Goal: Find specific page/section: Find specific page/section

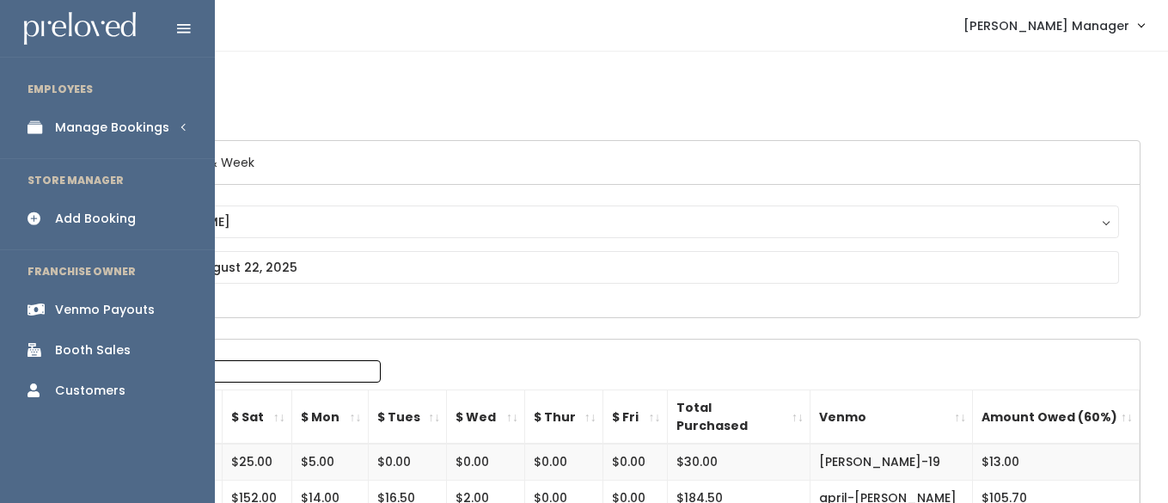
click at [58, 129] on div "Manage Bookings" at bounding box center [112, 128] width 114 height 18
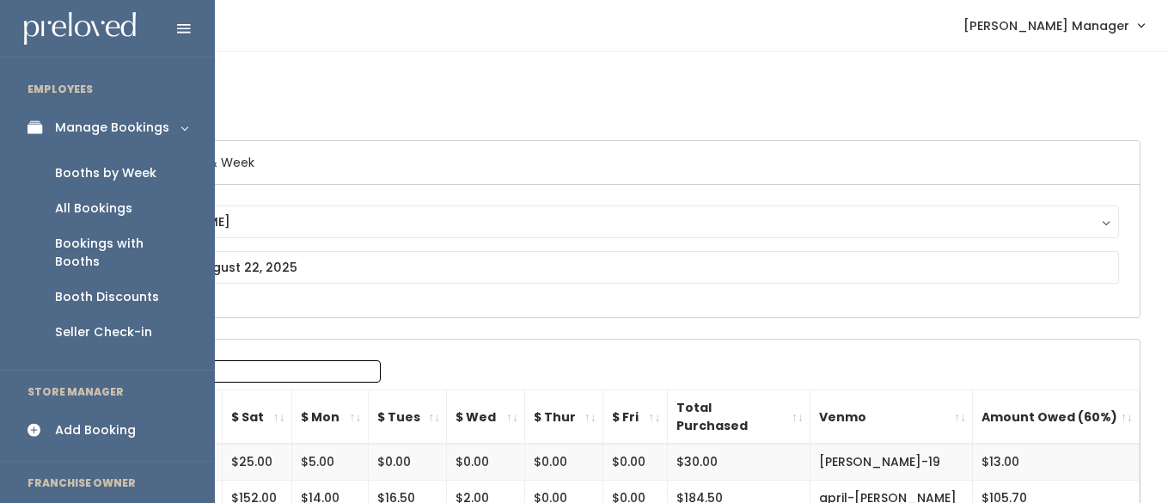
click at [97, 174] on div "Booths by Week" at bounding box center [105, 173] width 101 height 18
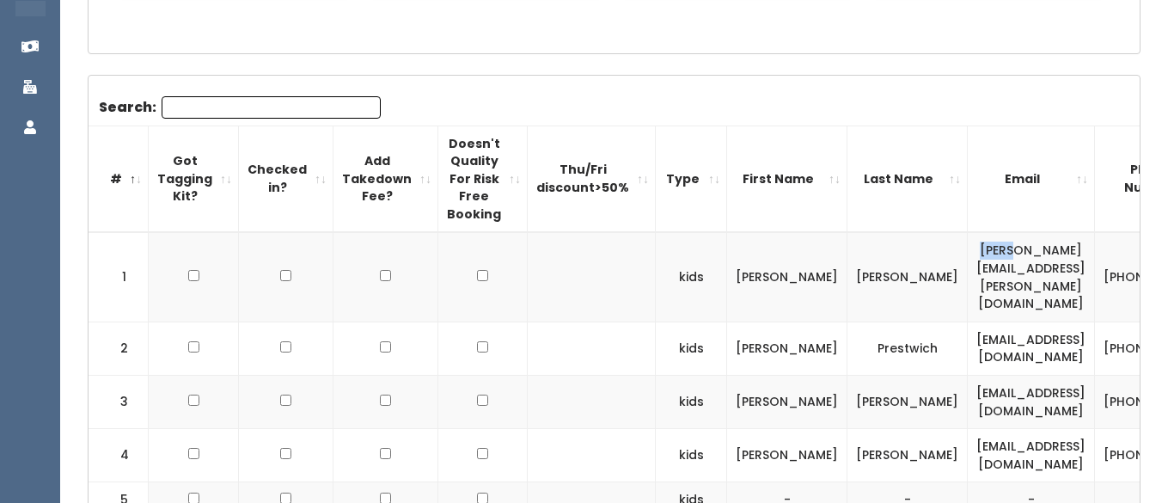
scroll to position [475, 0]
click at [968, 259] on td "[PERSON_NAME][EMAIL_ADDRESS][PERSON_NAME][DOMAIN_NAME]" at bounding box center [1031, 275] width 127 height 89
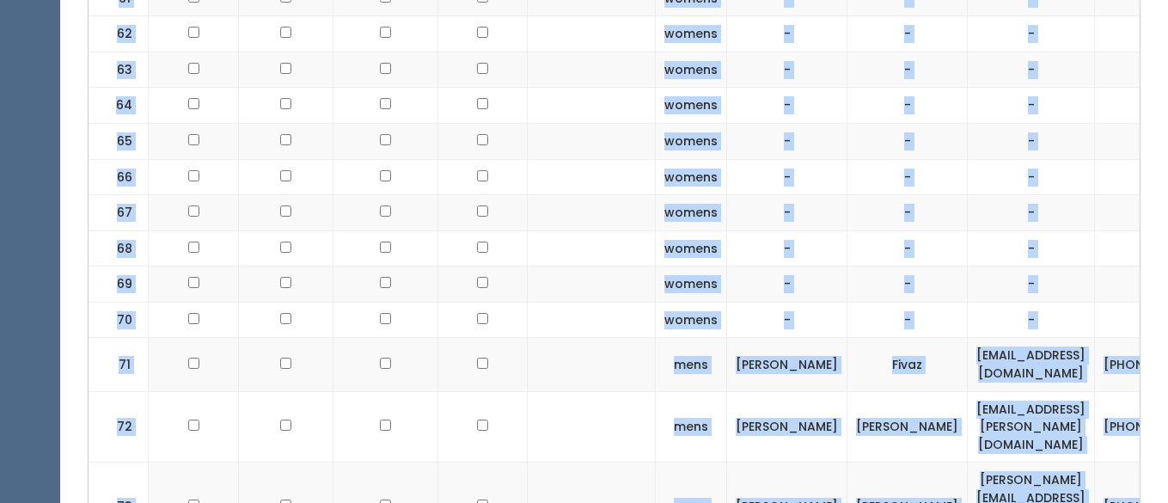
scroll to position [3474, 0]
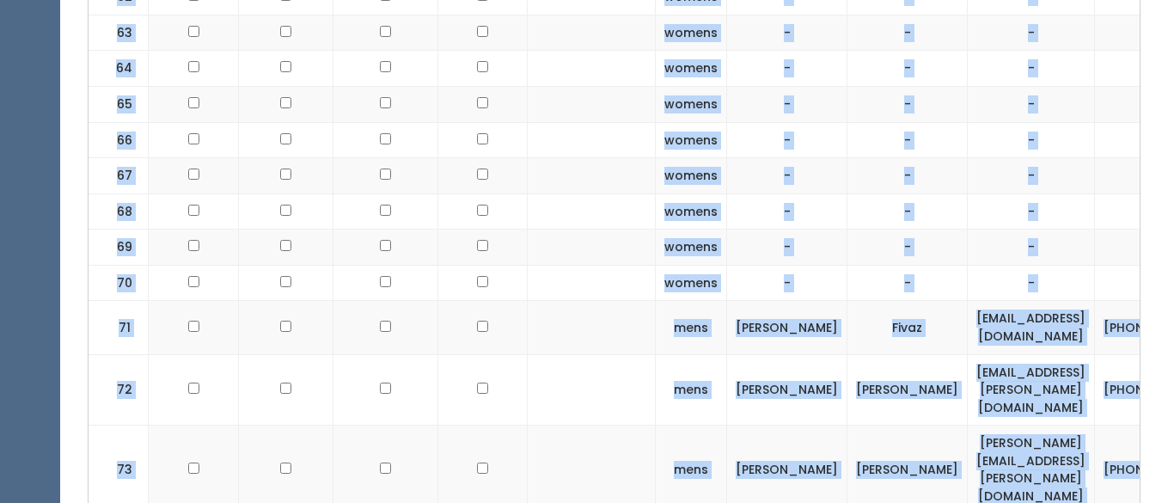
drag, startPoint x: 884, startPoint y: 255, endPoint x: 1029, endPoint y: 332, distance: 163.4
copy tbody "[PERSON_NAME][EMAIL_ADDRESS][PERSON_NAME][DOMAIN_NAME] [PHONE_NUMBER] [PERSON_N…"
